Goal: Task Accomplishment & Management: Complete application form

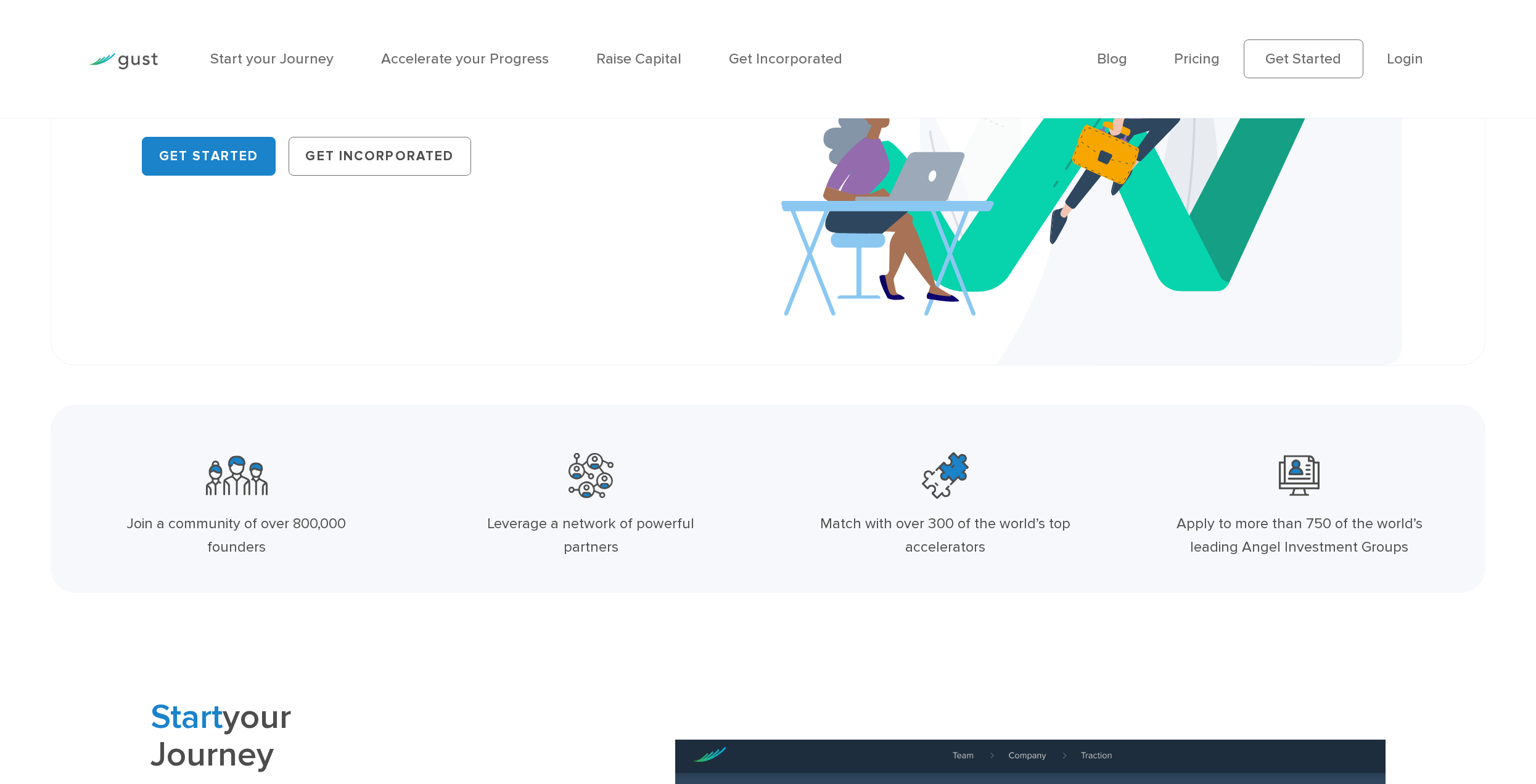
scroll to position [308, 0]
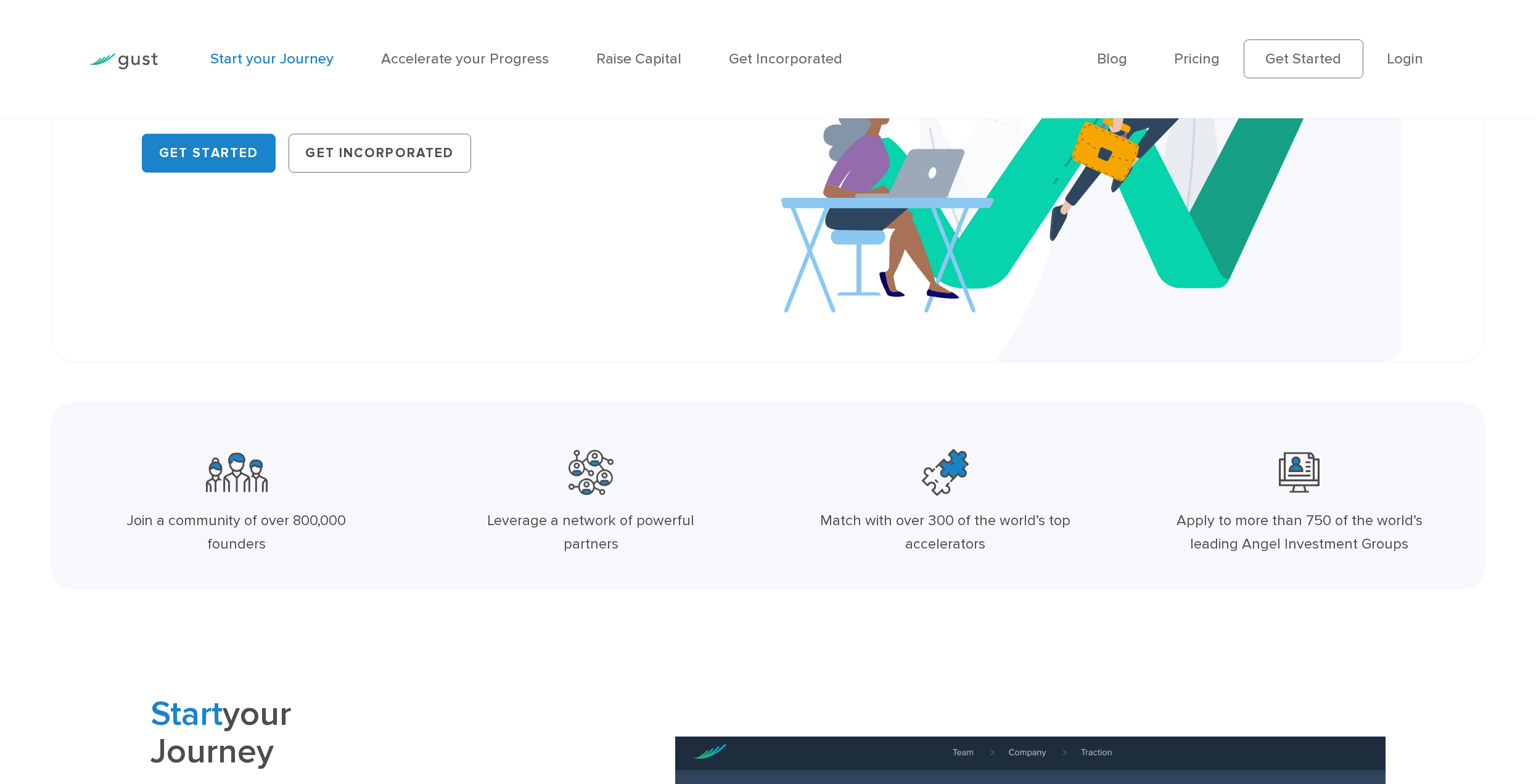
click at [302, 59] on link "Start your Journey" at bounding box center [272, 58] width 124 height 18
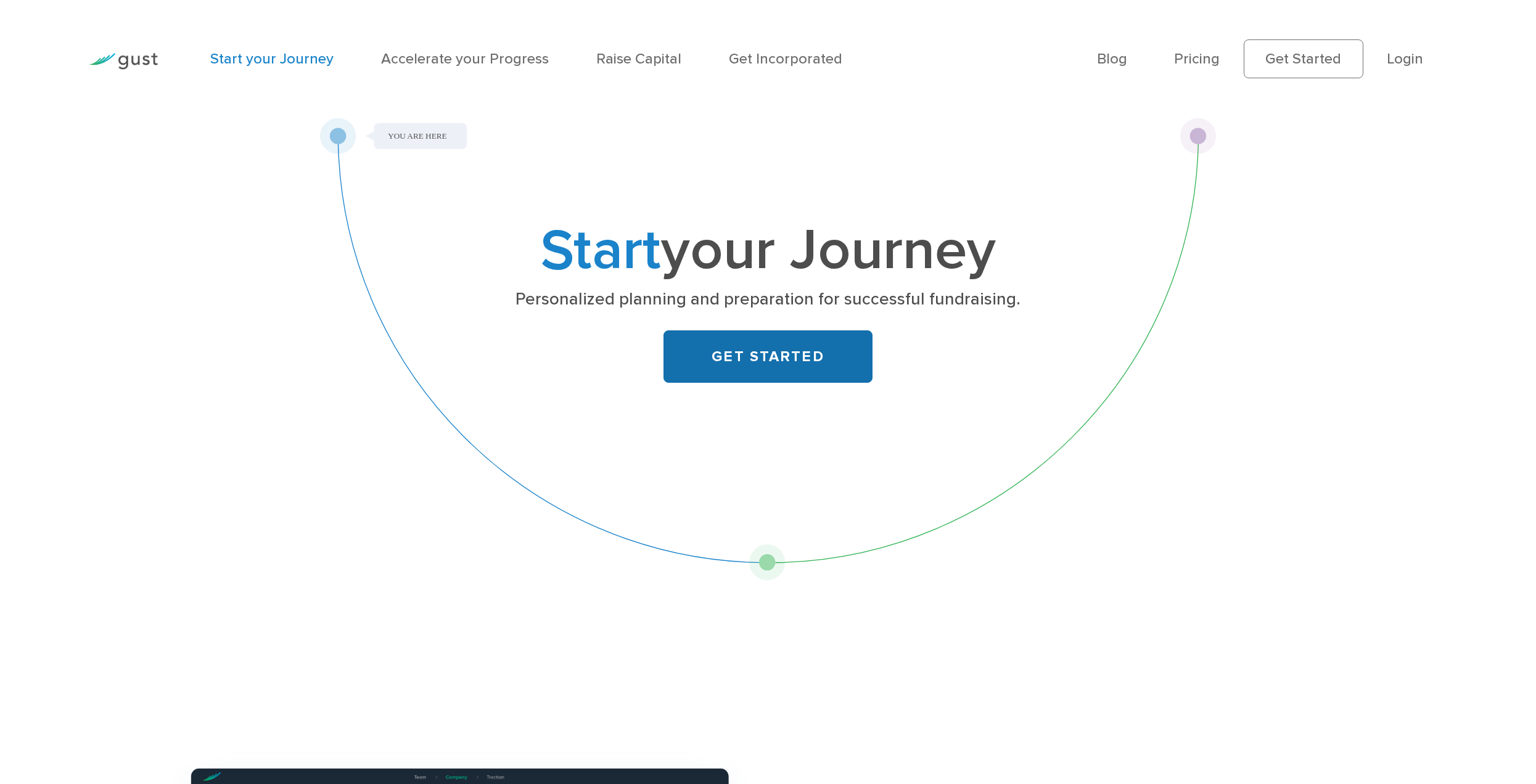
click at [792, 367] on link "GET STARTED" at bounding box center [768, 357] width 209 height 53
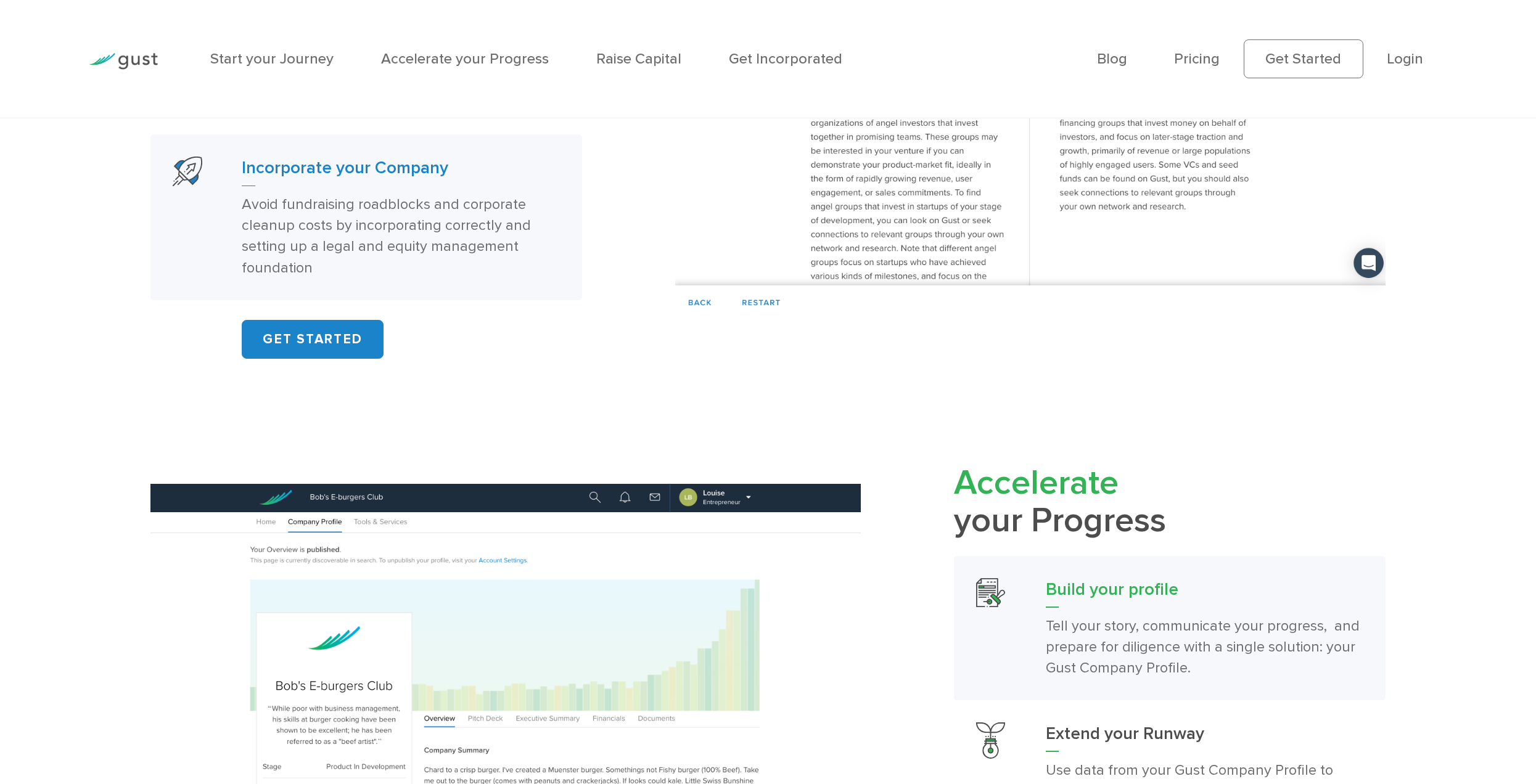
scroll to position [1356, 0]
